Goal: Book appointment/travel/reservation

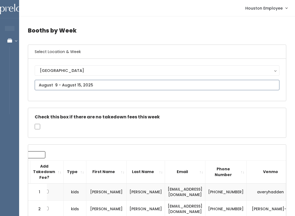
click at [93, 84] on input "text" at bounding box center [157, 85] width 245 height 10
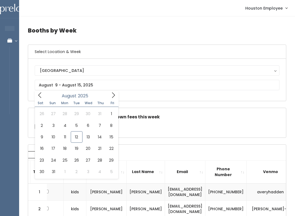
click at [83, 70] on div "[GEOGRAPHIC_DATA]" at bounding box center [157, 70] width 234 height 6
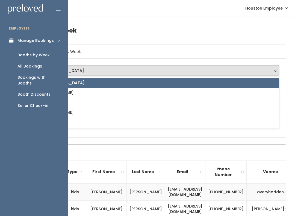
click at [40, 54] on div "Booths by Week" at bounding box center [33, 55] width 32 height 6
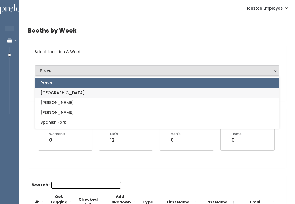
click at [70, 90] on link "[GEOGRAPHIC_DATA]" at bounding box center [157, 93] width 244 height 10
select select "5"
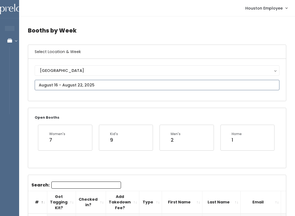
click at [134, 85] on input "text" at bounding box center [157, 85] width 245 height 10
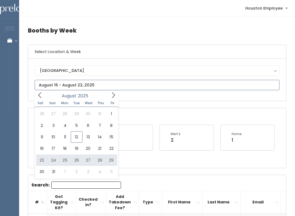
type input "August 23 to August 29"
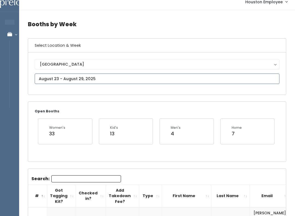
click at [204, 76] on input "text" at bounding box center [157, 79] width 245 height 10
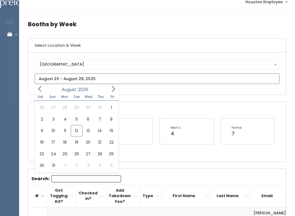
scroll to position [6, 0]
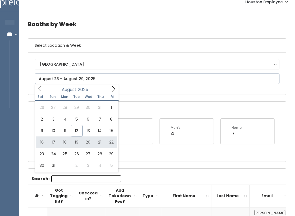
type input "August 16 to August 22"
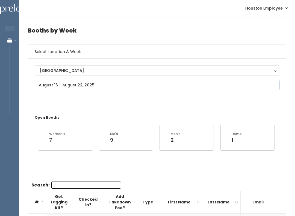
click at [88, 84] on input "text" at bounding box center [157, 85] width 245 height 10
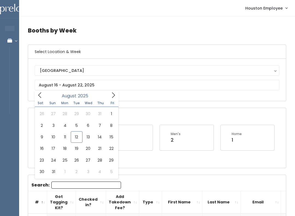
click at [168, 166] on div "Open Booths Women's 7 Kid's 9 Men's 2 Home 1" at bounding box center [157, 138] width 258 height 60
